Goal: Transaction & Acquisition: Download file/media

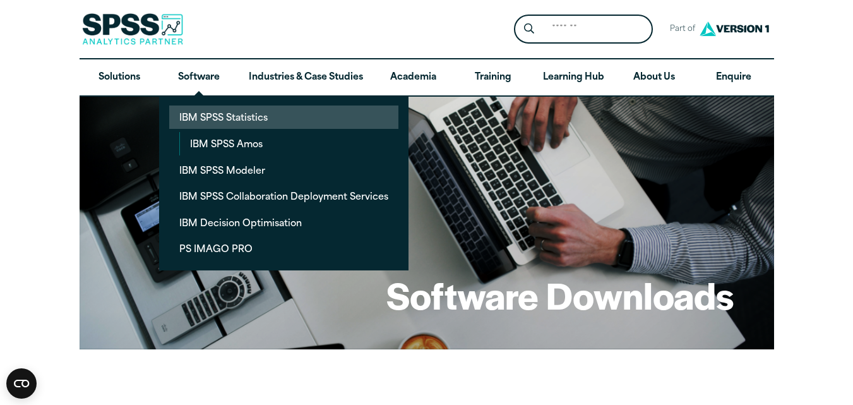
click at [223, 114] on link "IBM SPSS Statistics" at bounding box center [283, 116] width 229 height 23
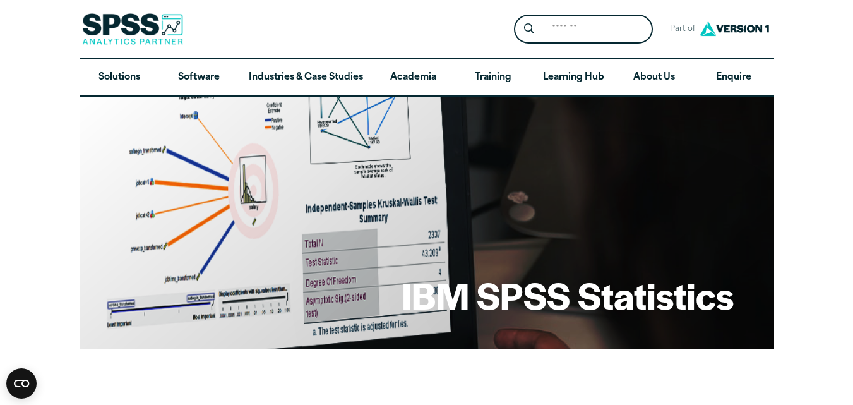
click at [726, 34] on img at bounding box center [734, 28] width 76 height 23
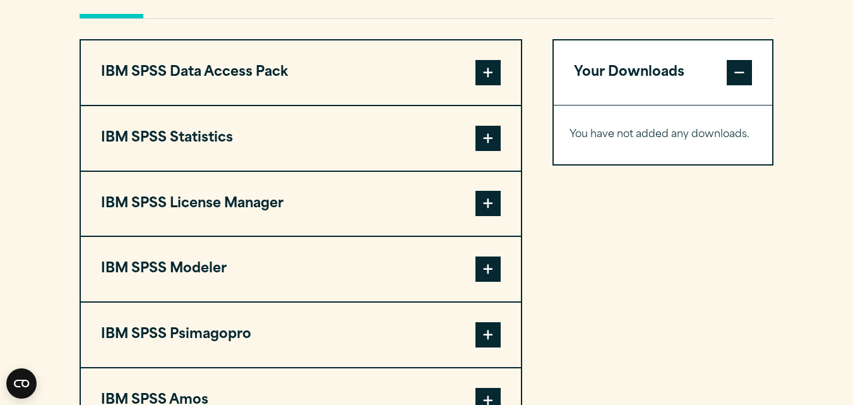
scroll to position [1004, 0]
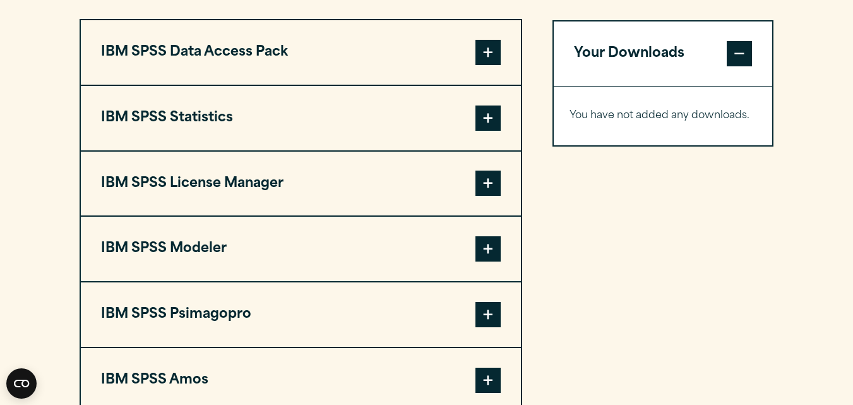
click at [492, 124] on span at bounding box center [487, 117] width 25 height 25
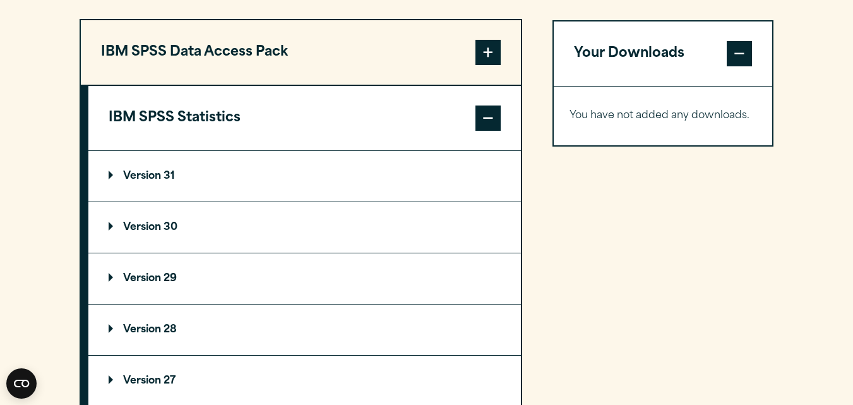
click at [169, 223] on p "Version 30" at bounding box center [143, 227] width 69 height 10
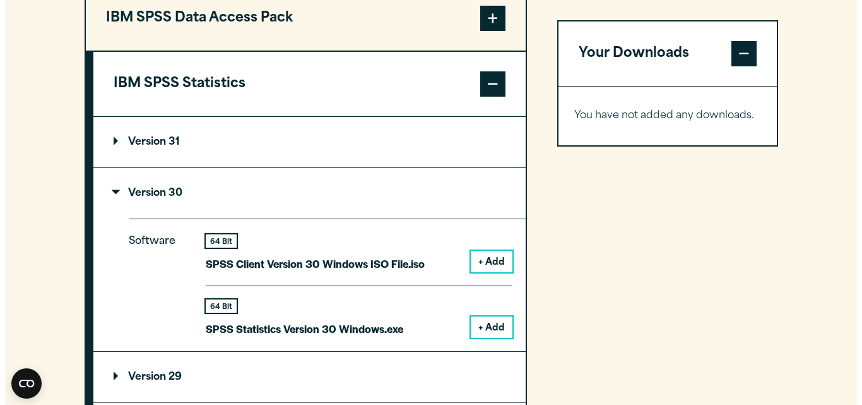
scroll to position [1033, 0]
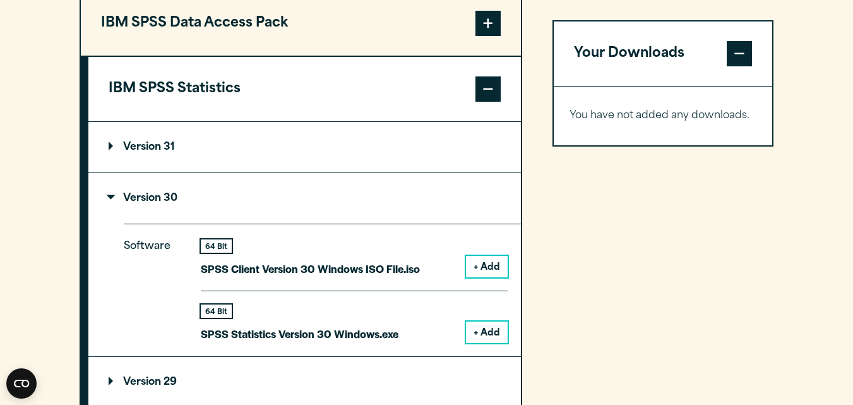
click at [485, 332] on button "+ Add" at bounding box center [487, 331] width 42 height 21
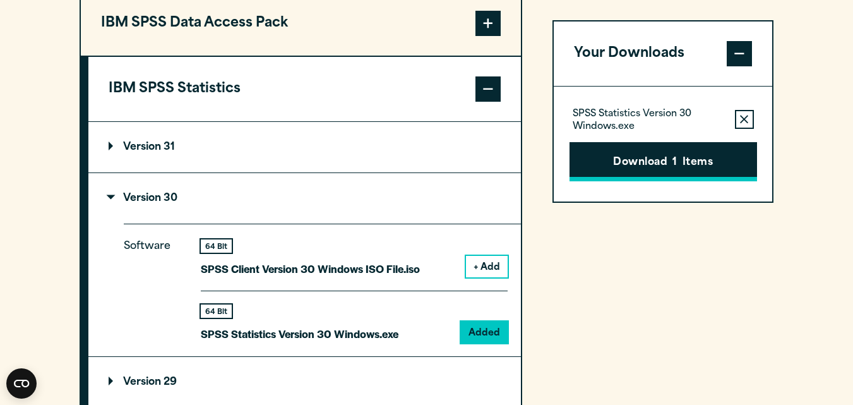
click at [671, 170] on button "Download 1 Items" at bounding box center [662, 161] width 187 height 39
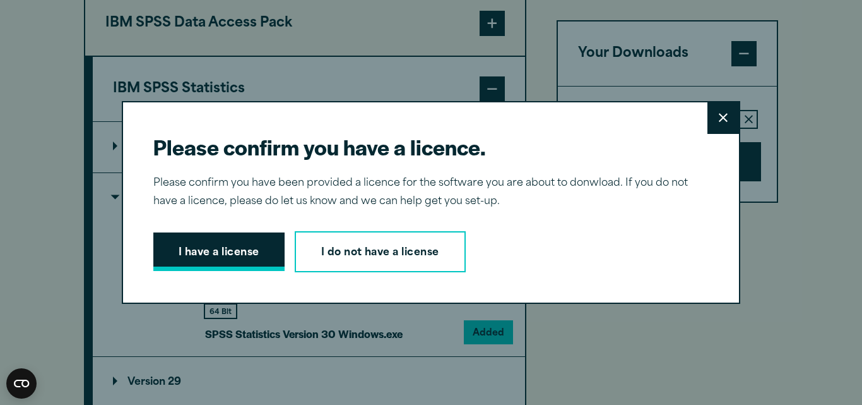
click at [246, 258] on button "I have a license" at bounding box center [218, 251] width 131 height 39
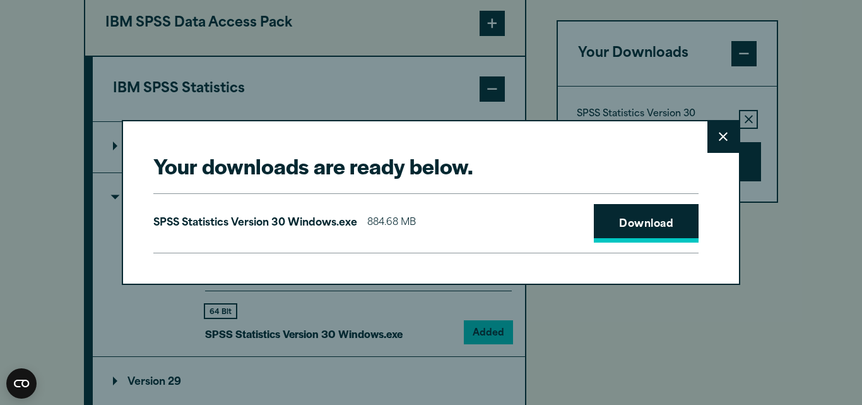
click at [650, 221] on link "Download" at bounding box center [646, 223] width 105 height 39
